Goal: Find specific page/section: Find specific page/section

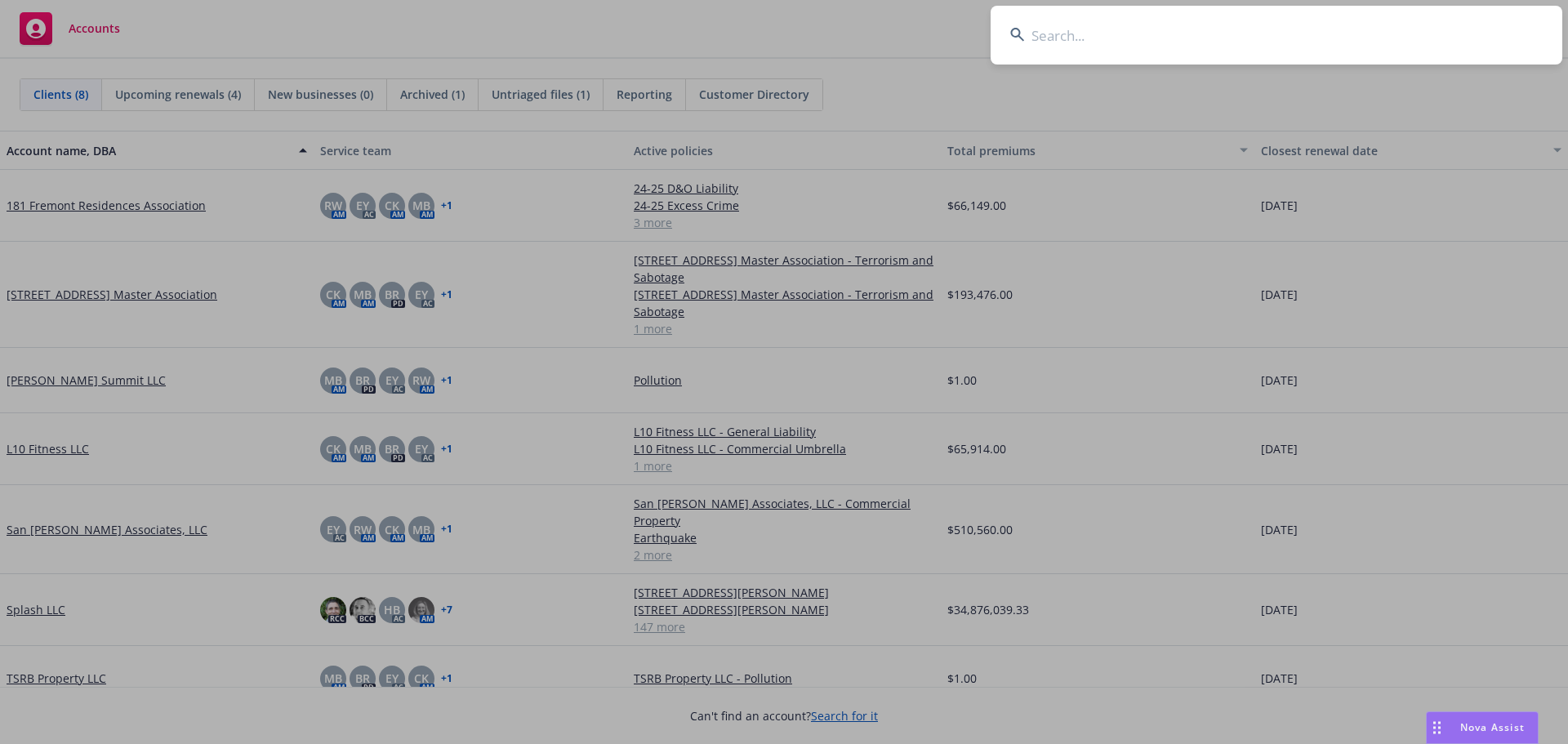
click at [1066, 34] on input at bounding box center [1276, 35] width 572 height 59
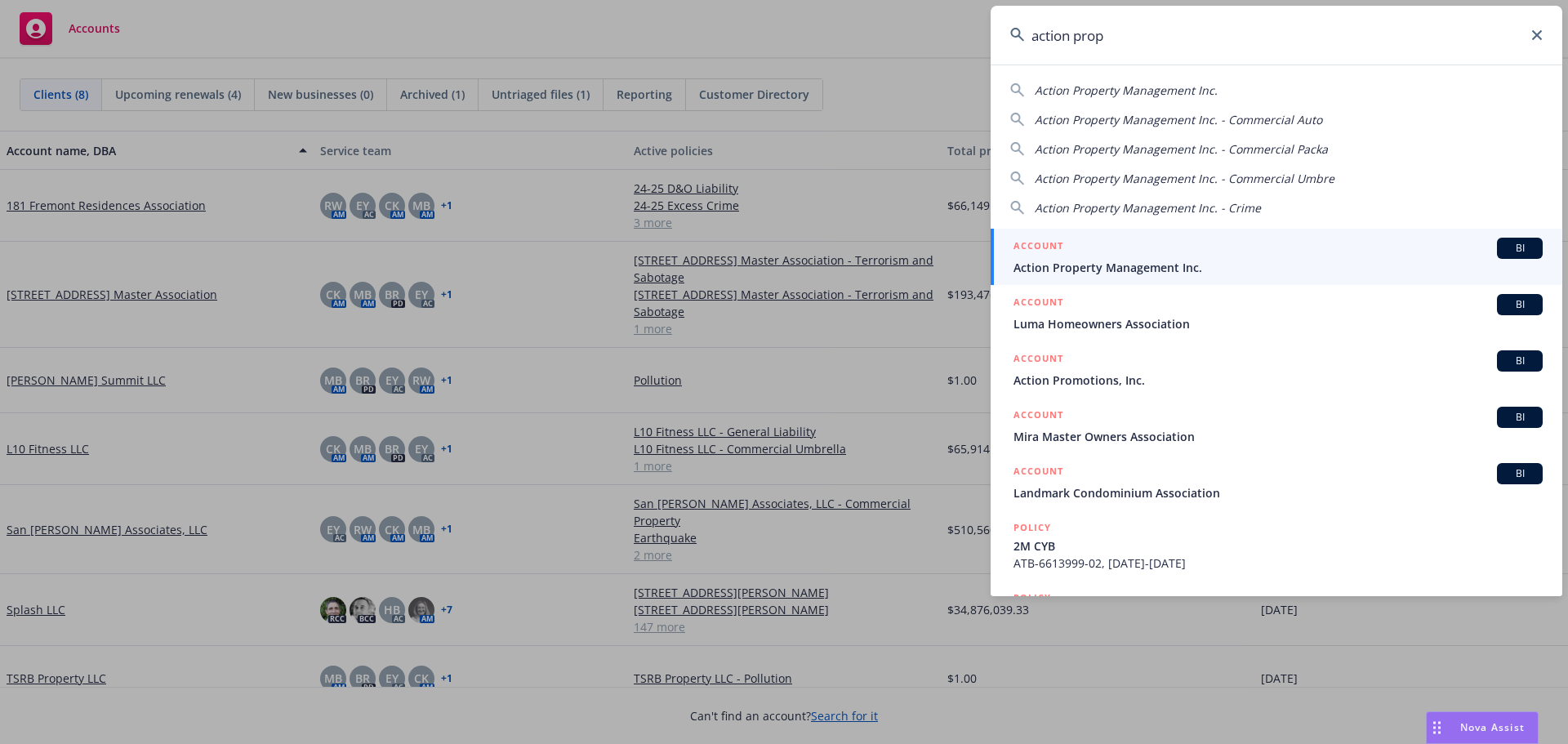
click at [1166, 180] on span "Action Property Management Inc. - Commercial Umbre" at bounding box center [1184, 179] width 300 height 15
type input "Action Property Management Inc. - Commercial Umbre"
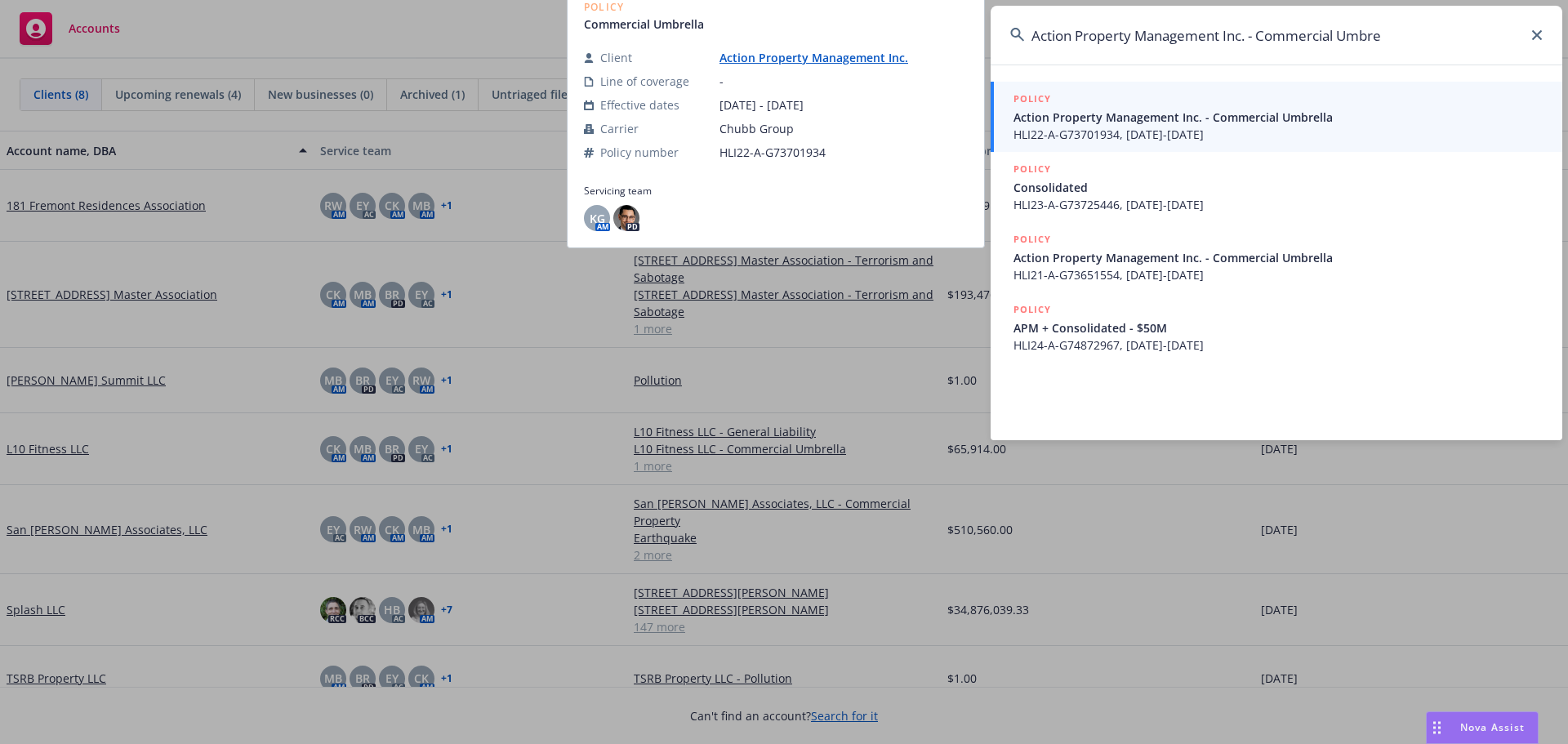
click at [1112, 119] on span "Action Property Management Inc. - Commercial Umbrella" at bounding box center [1278, 117] width 529 height 17
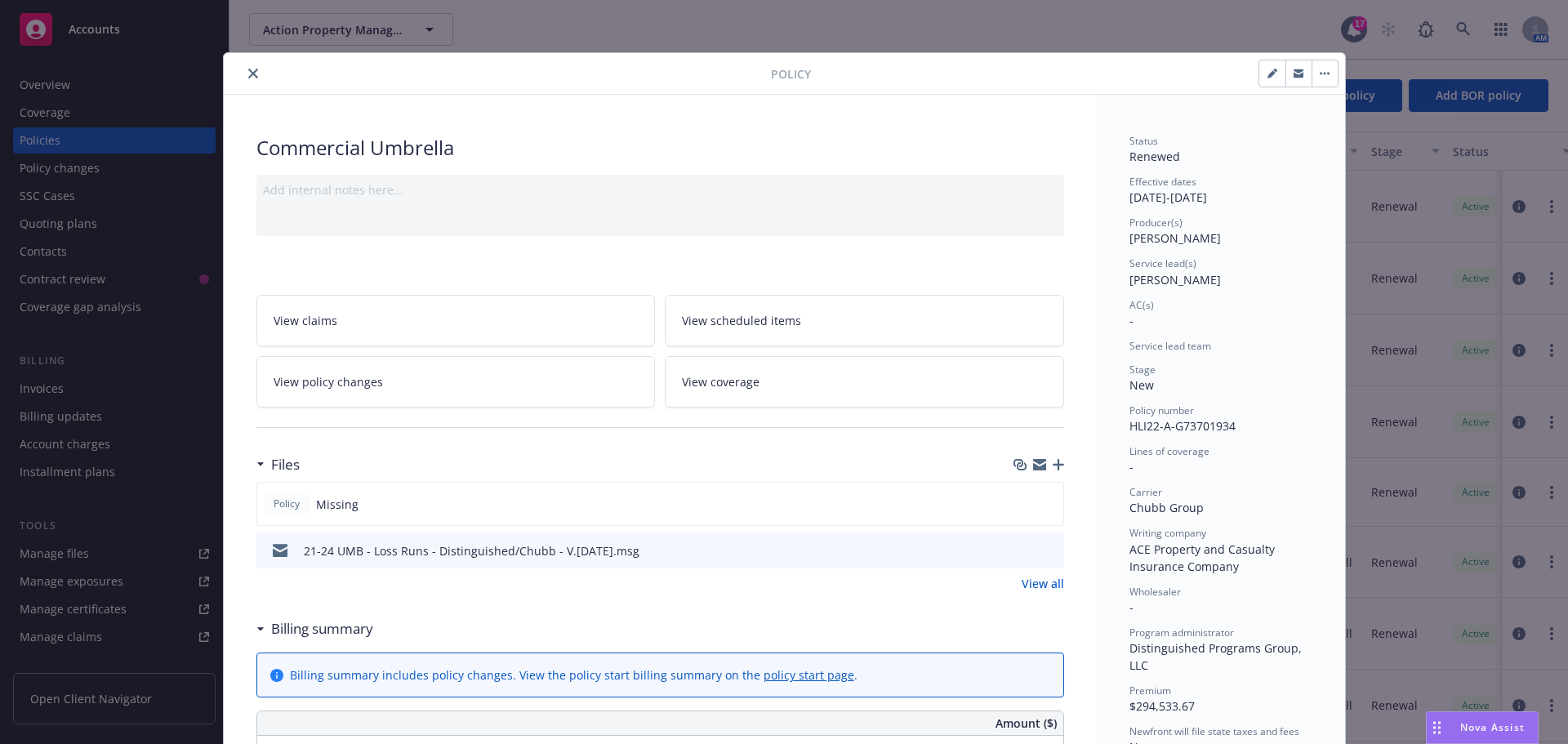
click at [248, 72] on icon "close" at bounding box center [253, 74] width 10 height 10
